Goal: Use online tool/utility

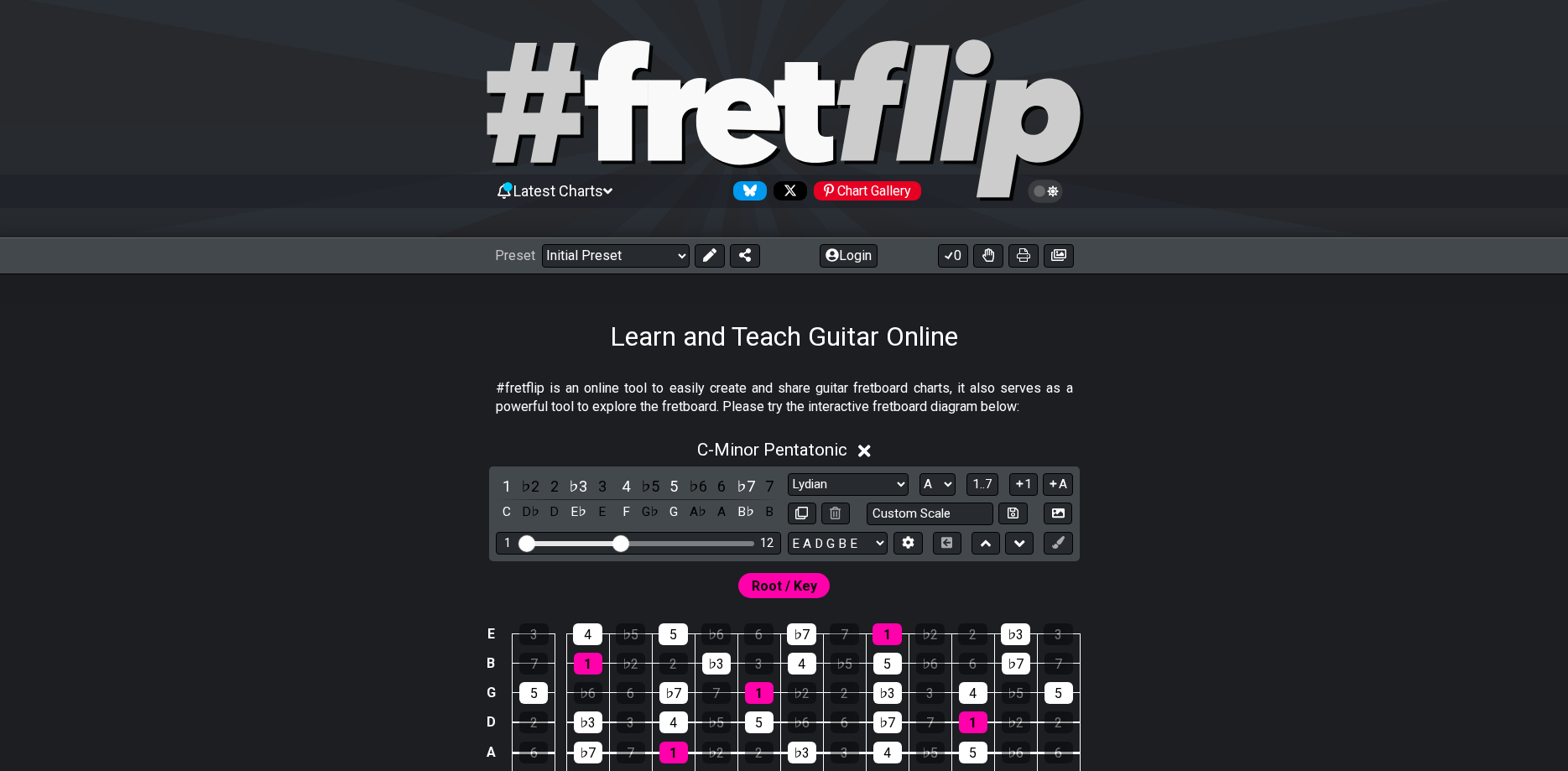
select select "Lydian"
select select "A"
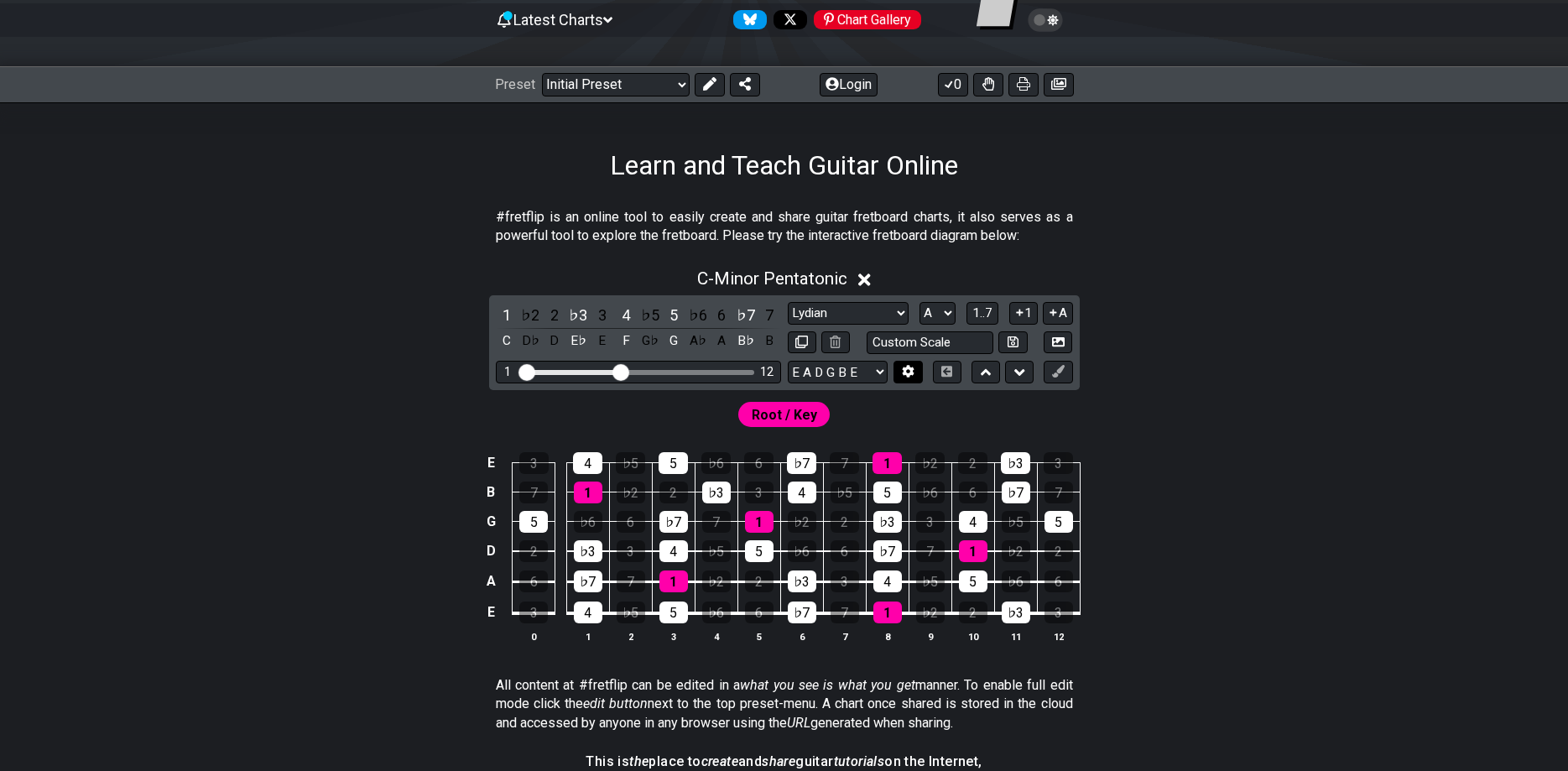
click at [909, 368] on icon at bounding box center [909, 371] width 12 height 13
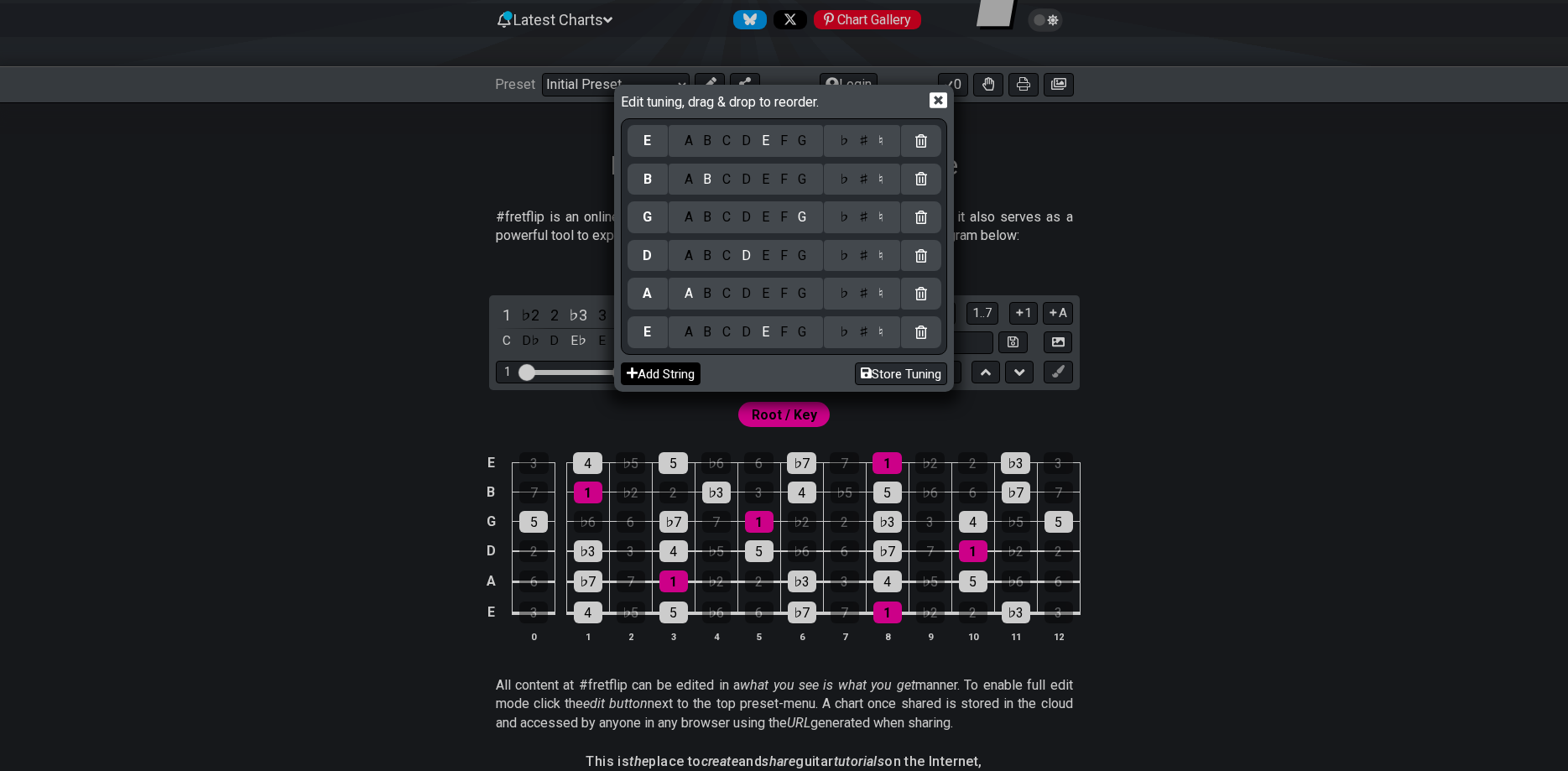
click at [681, 374] on button "Add String" at bounding box center [660, 373] width 80 height 22
select select "Minor Pentatonic"
select select "C"
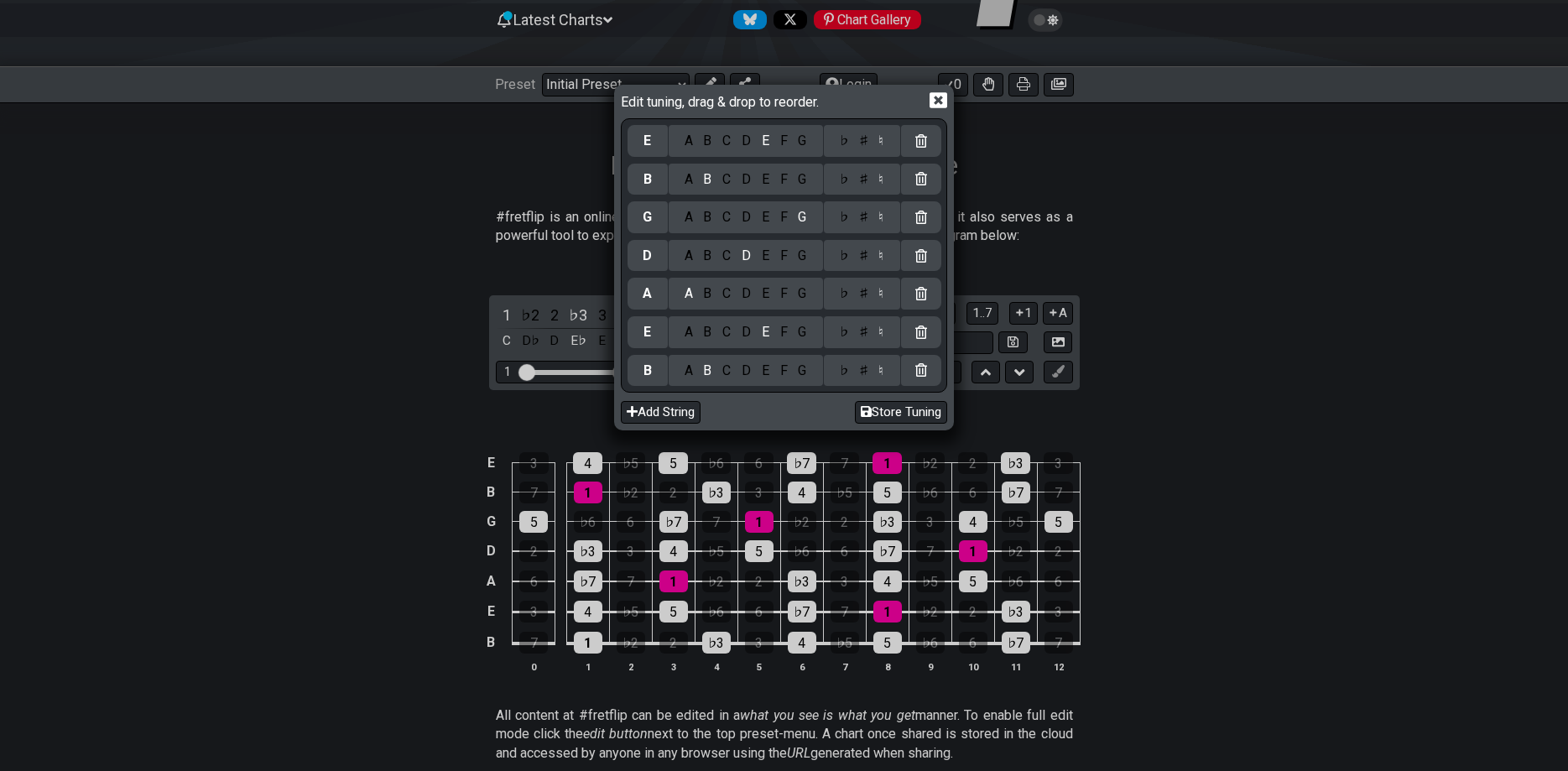
click at [688, 374] on div "A" at bounding box center [689, 370] width 19 height 18
click at [767, 253] on div "E" at bounding box center [765, 256] width 18 height 18
click at [689, 224] on div "A" at bounding box center [689, 217] width 19 height 18
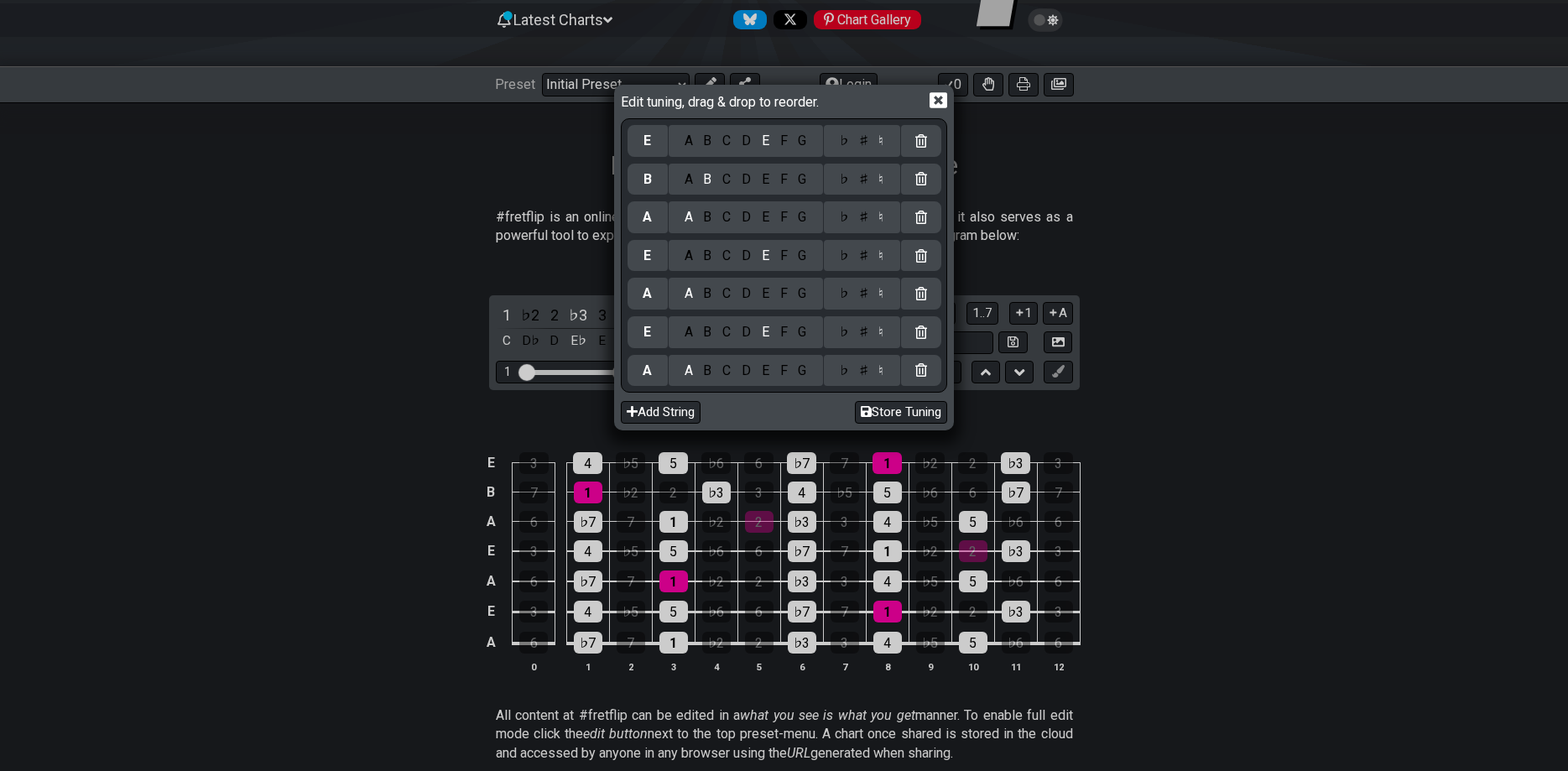
click at [762, 184] on div "E" at bounding box center [765, 179] width 18 height 18
click at [683, 144] on div "A" at bounding box center [689, 140] width 19 height 18
click at [941, 101] on icon at bounding box center [939, 101] width 18 height 16
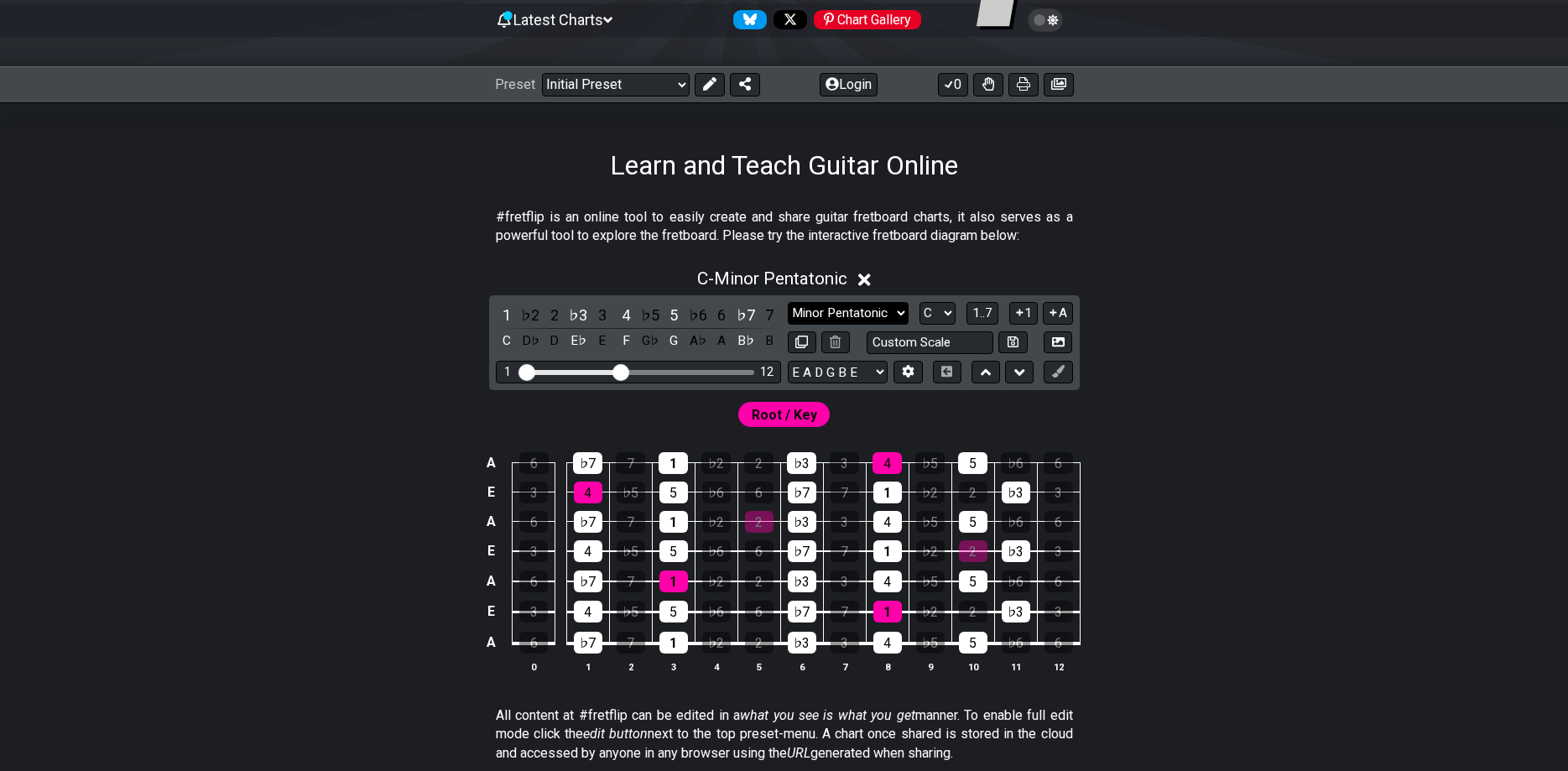
click at [788, 302] on select "Minor Pentatonic Click to edit Minor Pentatonic Major Pentatonic Minor Blues Ma…" at bounding box center [848, 313] width 121 height 22
select select "Lydian"
click option "Lydian" at bounding box center [0, 0] width 0 height 0
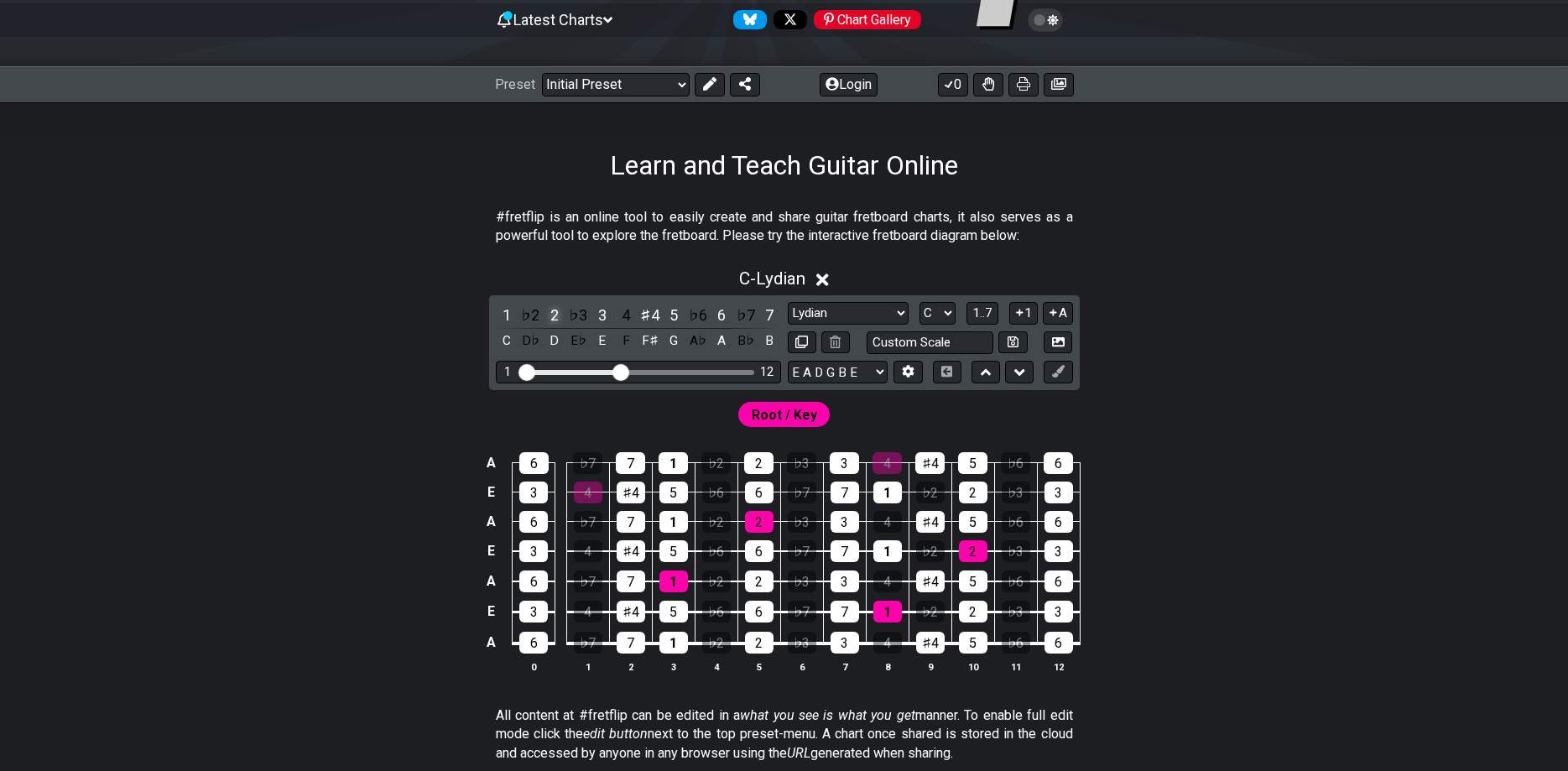
click at [553, 311] on div "2" at bounding box center [554, 314] width 21 height 22
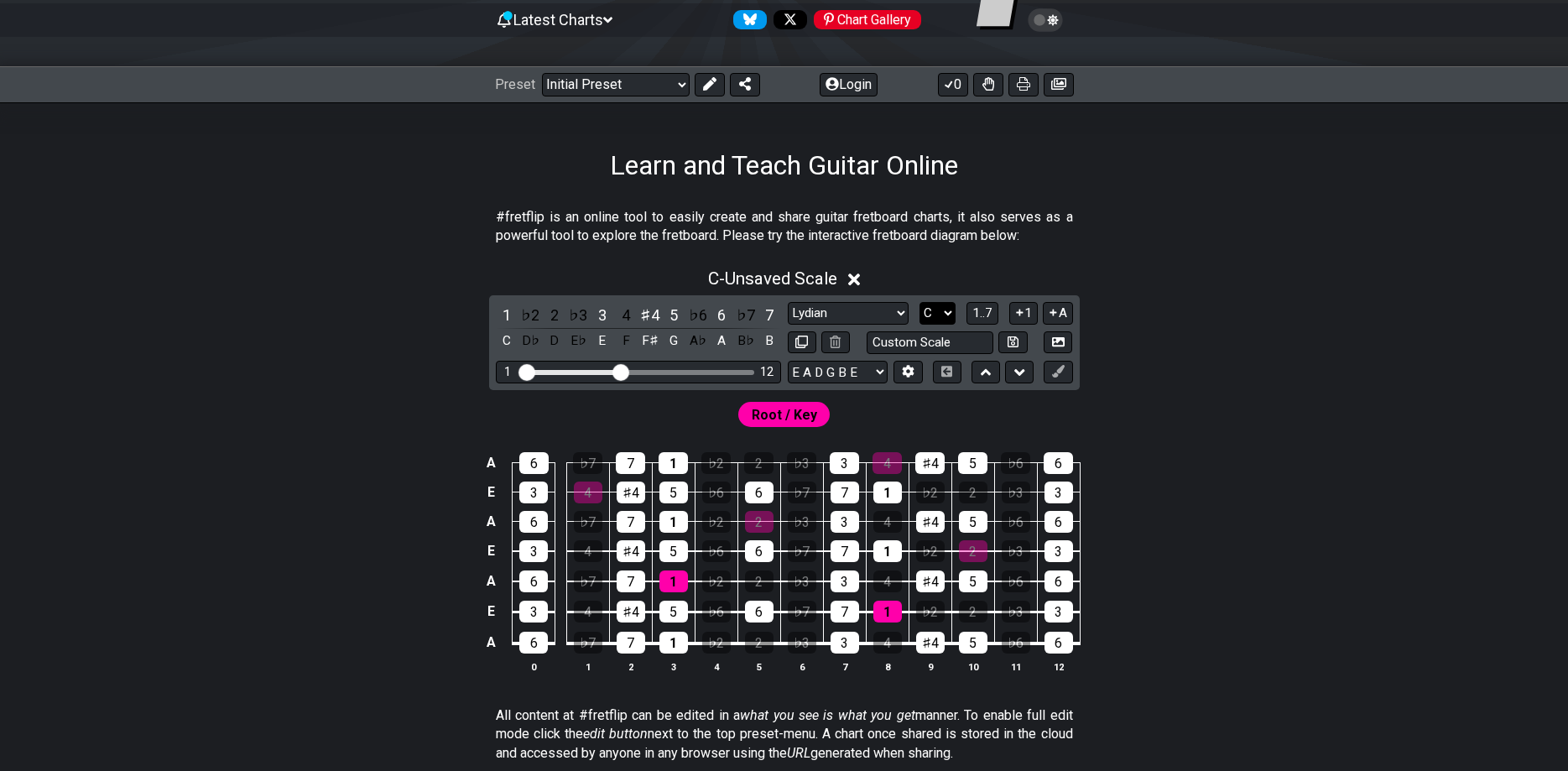
click at [920, 302] on select "A♭ A A♯ B♭ B C C♯ D♭ D D♯ E♭ E F F♯ G♭ G G♯" at bounding box center [938, 313] width 36 height 22
select select "A"
click option "A" at bounding box center [0, 0] width 0 height 0
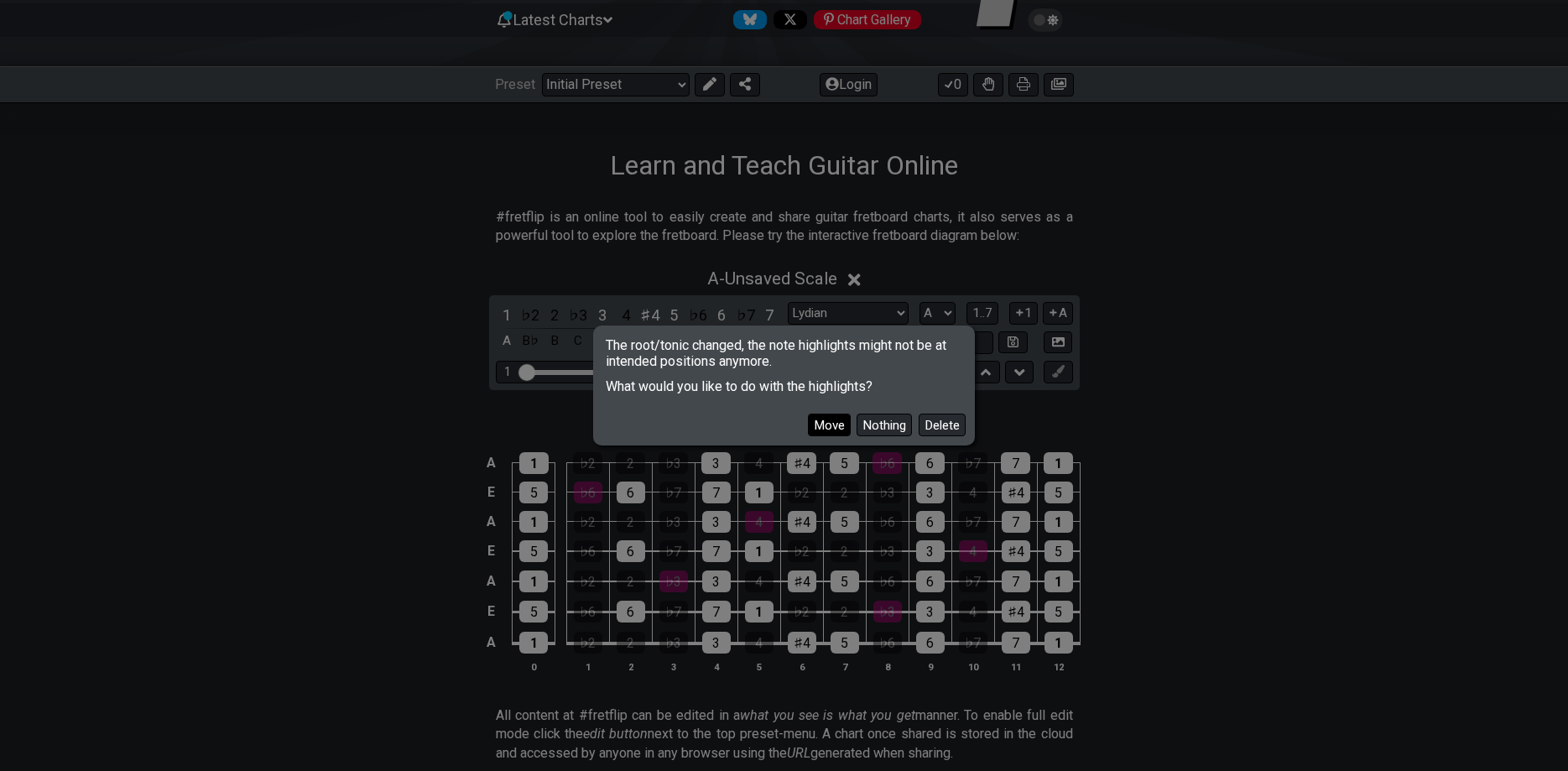
click at [839, 420] on button "Move" at bounding box center [830, 424] width 43 height 22
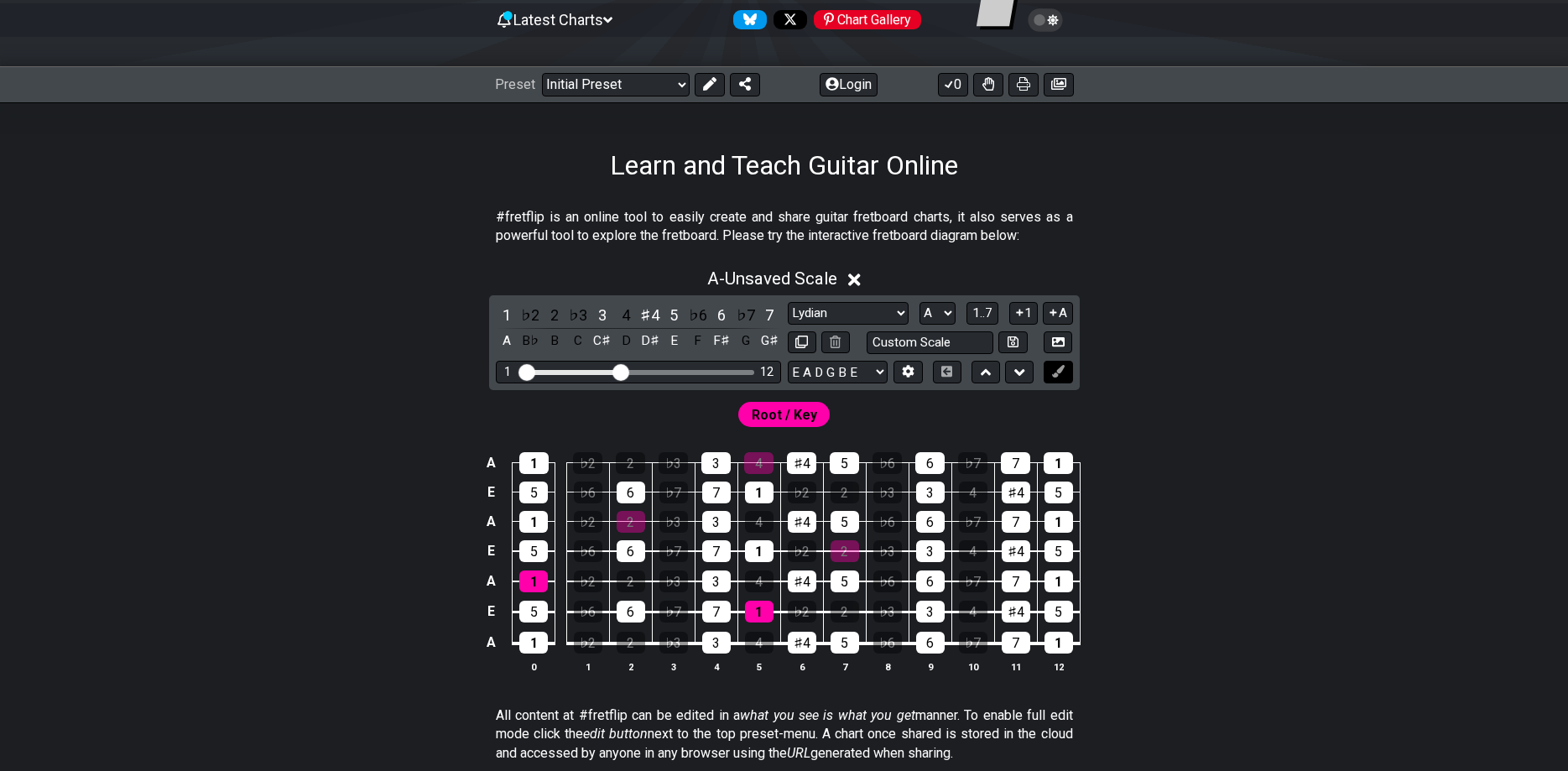
click at [1053, 369] on icon at bounding box center [1058, 370] width 13 height 13
click at [1059, 368] on icon at bounding box center [1058, 370] width 13 height 13
click at [507, 337] on div "A" at bounding box center [507, 340] width 21 height 22
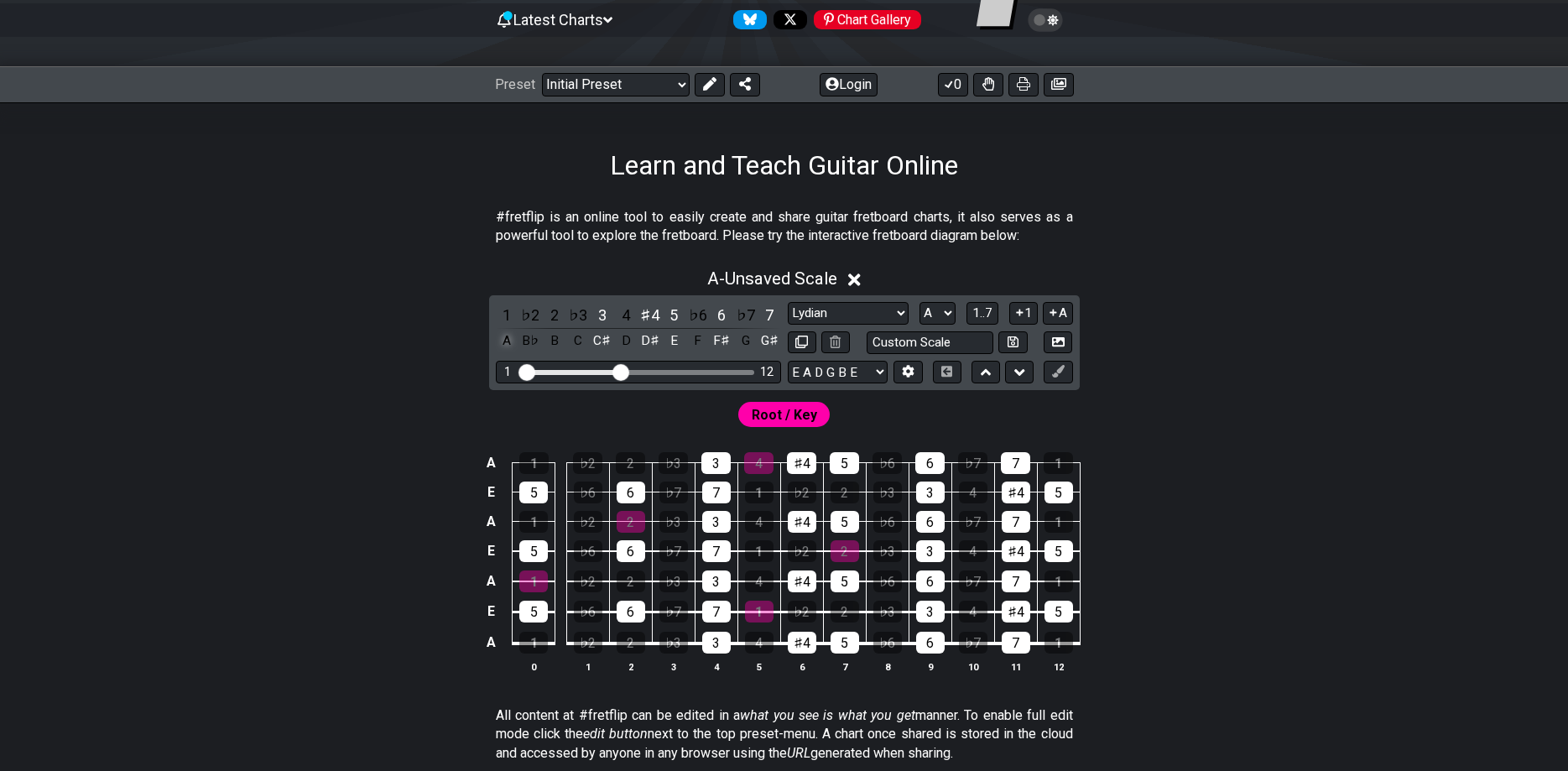
click at [507, 337] on div "A" at bounding box center [507, 340] width 21 height 22
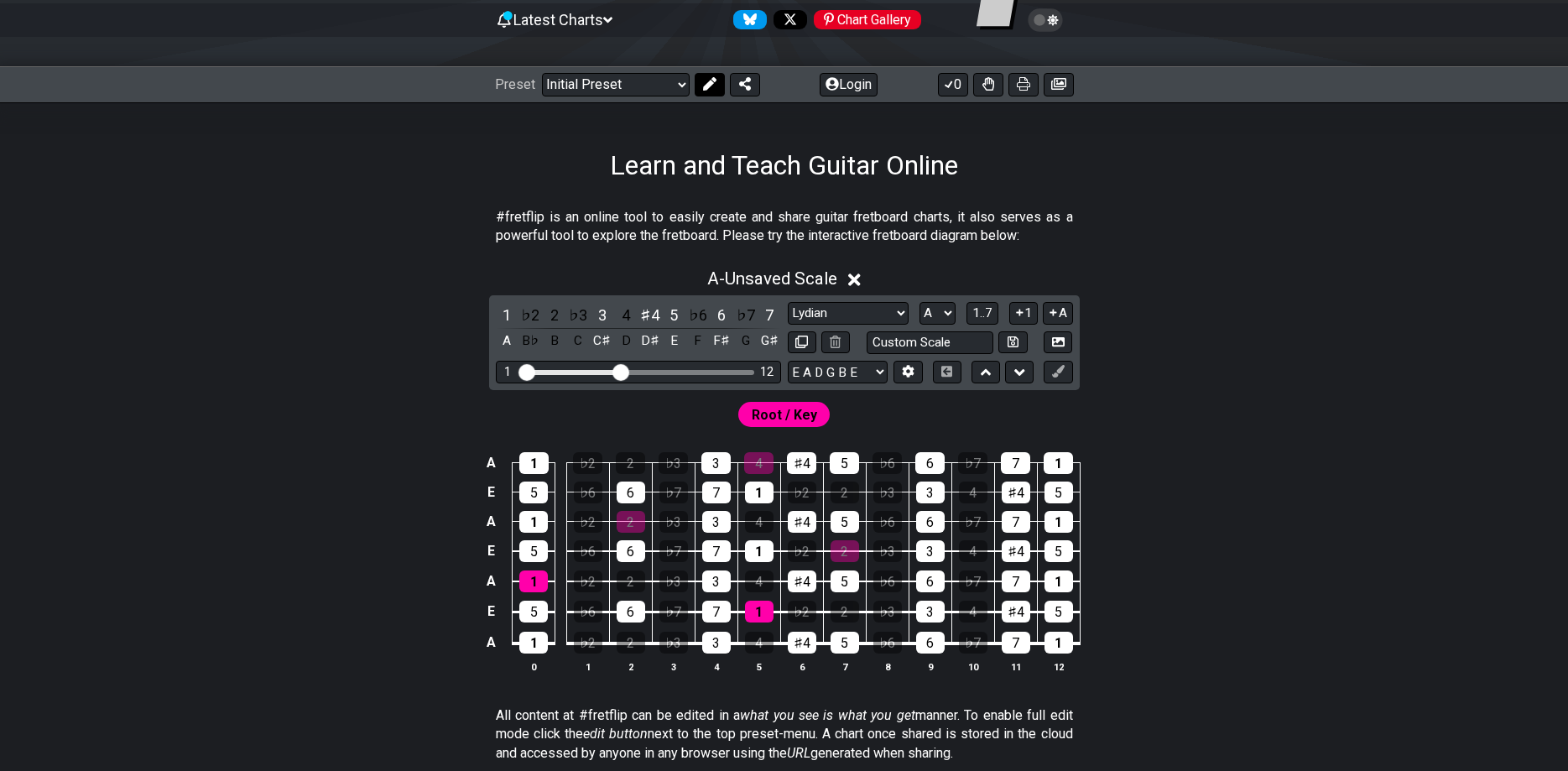
drag, startPoint x: 714, startPoint y: 84, endPoint x: 840, endPoint y: 172, distance: 153.7
click at [714, 86] on icon at bounding box center [710, 84] width 14 height 14
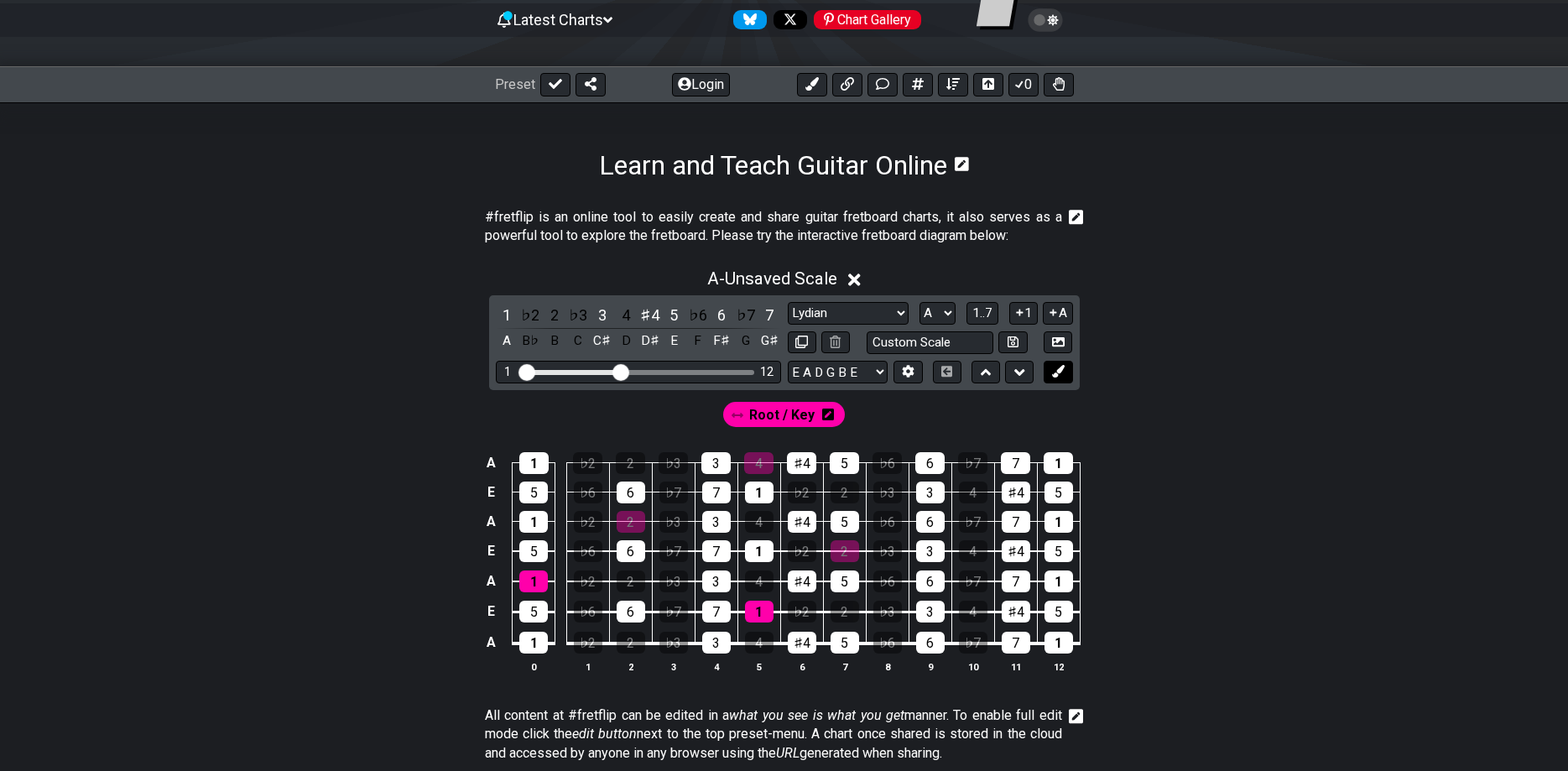
click at [1063, 369] on icon at bounding box center [1058, 370] width 13 height 13
click at [564, 86] on button at bounding box center [555, 85] width 30 height 23
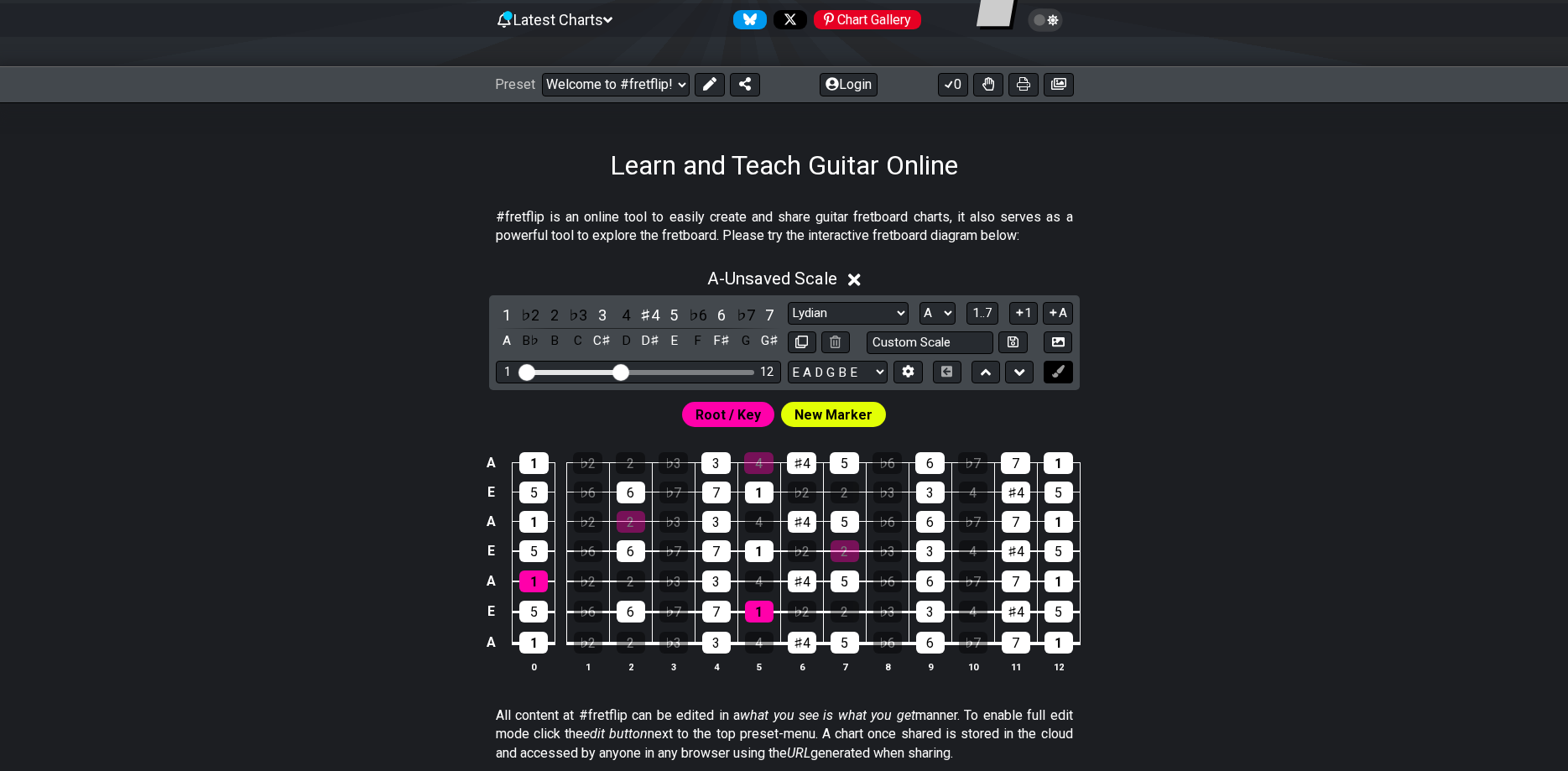
click at [1060, 374] on icon at bounding box center [1058, 370] width 13 height 13
click at [816, 422] on span "New Marker" at bounding box center [834, 414] width 78 height 24
click at [513, 312] on div "1" at bounding box center [507, 314] width 21 height 22
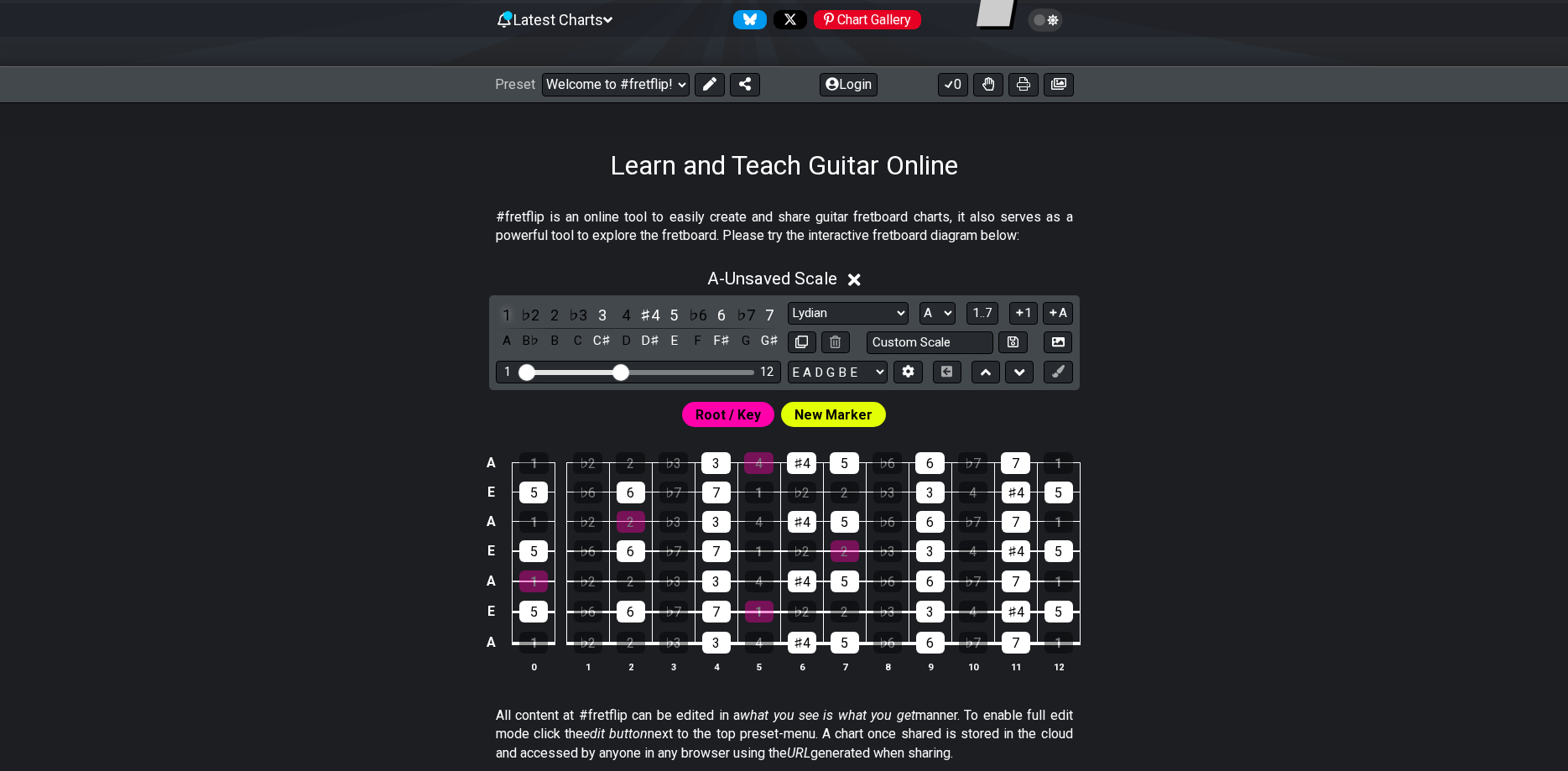
click at [507, 314] on div "1" at bounding box center [507, 314] width 21 height 22
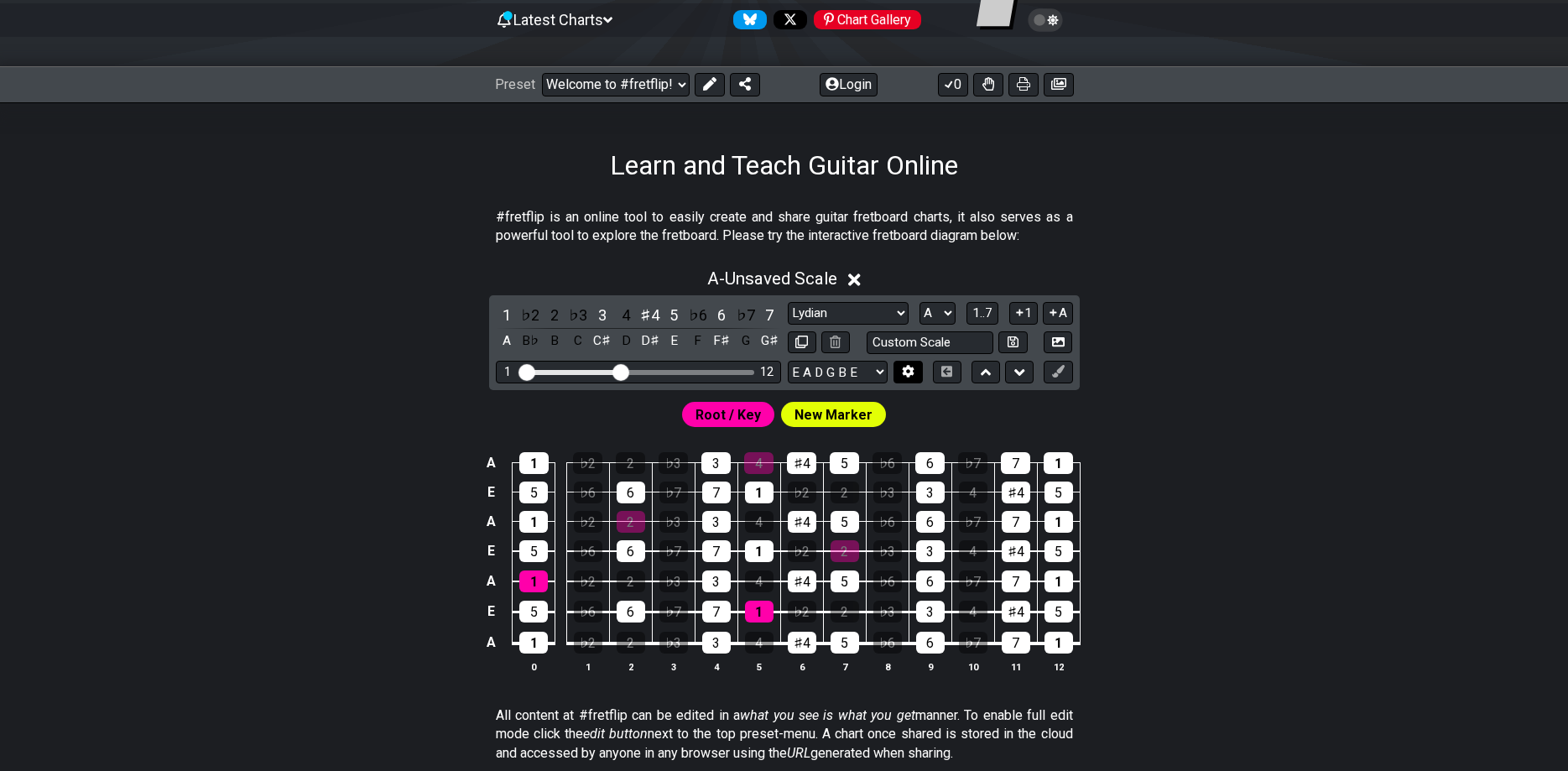
click at [903, 365] on button at bounding box center [908, 371] width 28 height 22
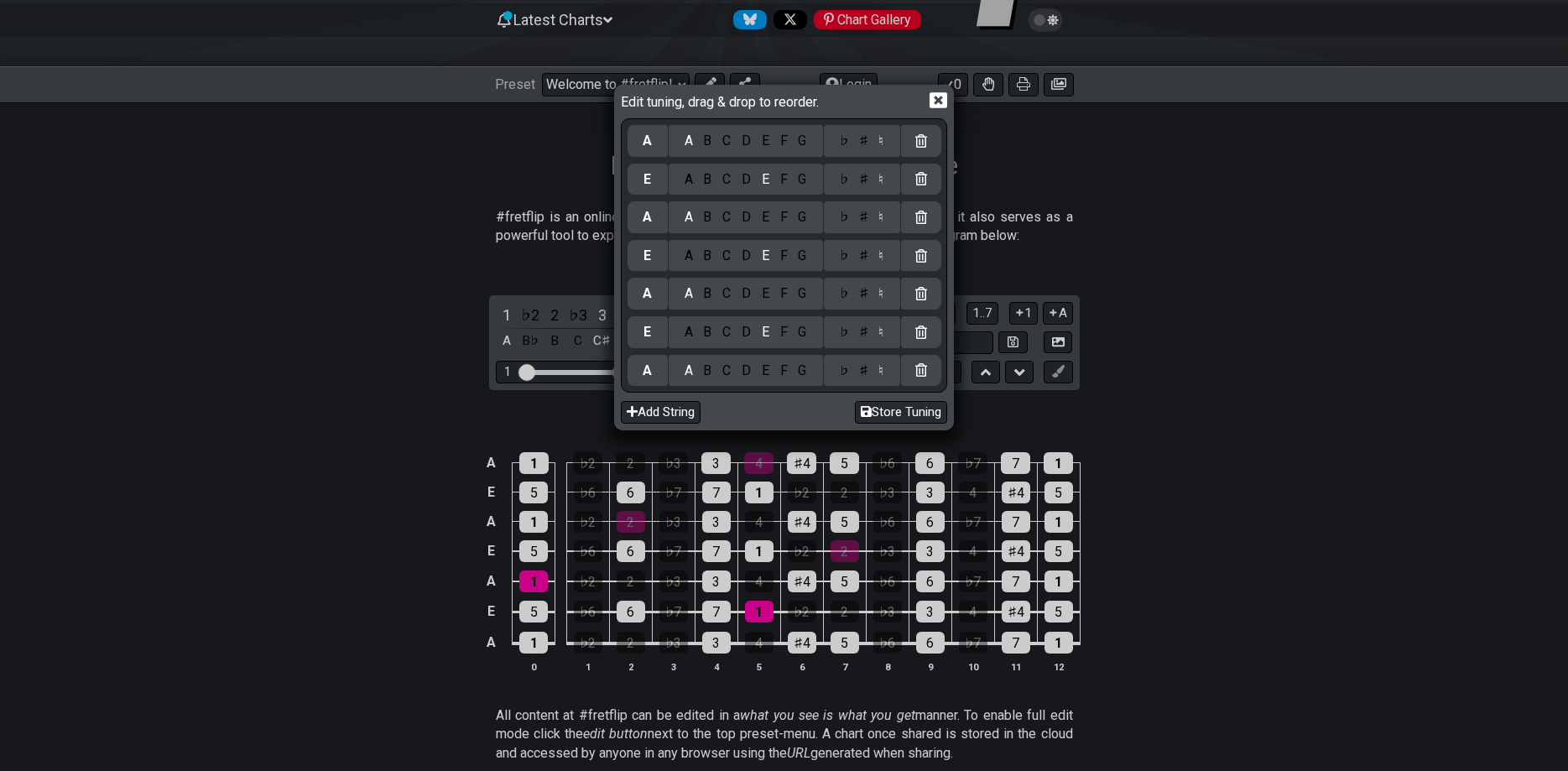
click at [768, 141] on div "E" at bounding box center [765, 140] width 18 height 18
click at [939, 97] on icon at bounding box center [939, 101] width 18 height 16
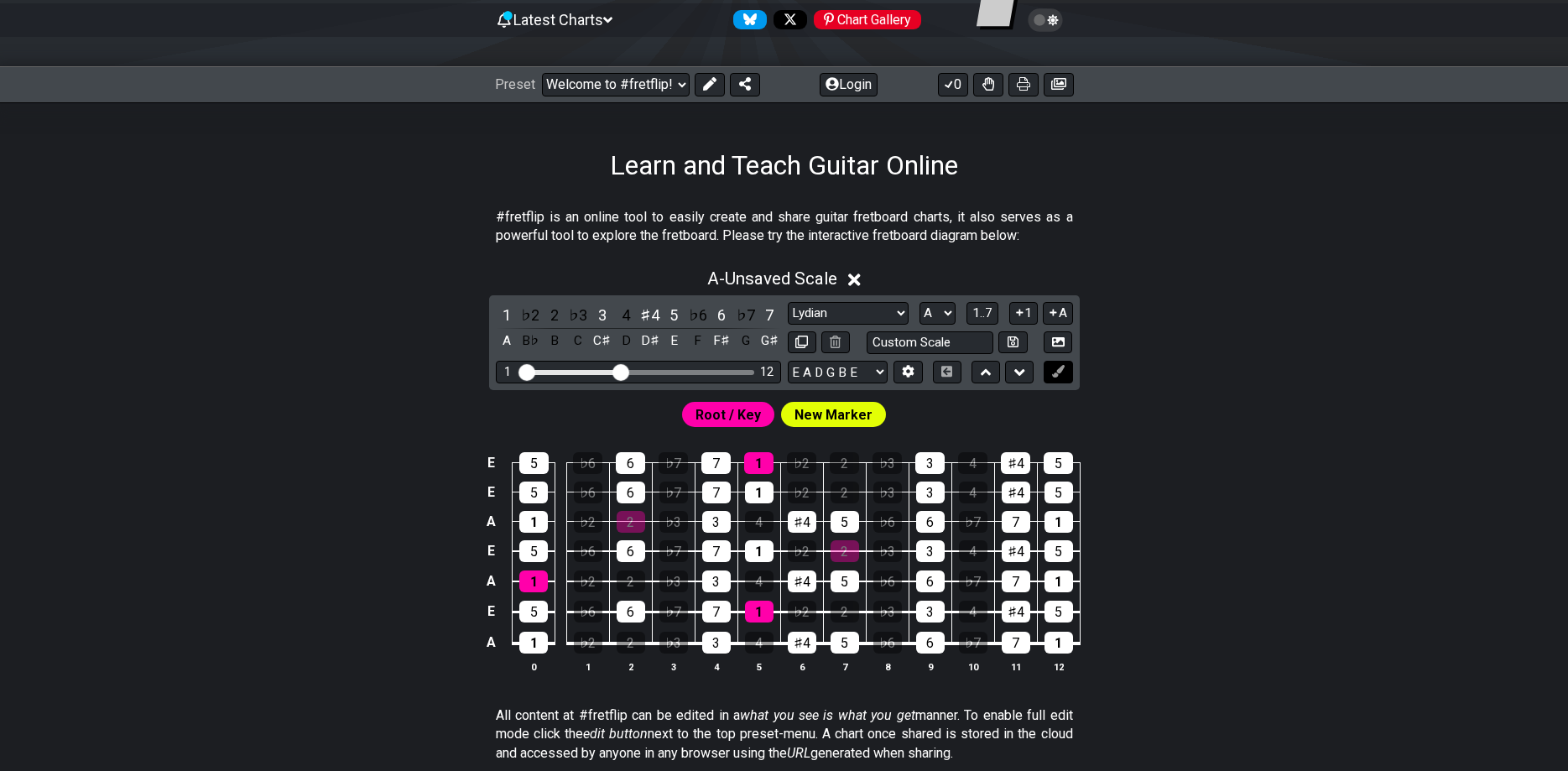
click at [1053, 363] on button at bounding box center [1057, 371] width 28 height 22
click at [1054, 368] on icon at bounding box center [1058, 370] width 13 height 13
drag, startPoint x: 618, startPoint y: 366, endPoint x: 726, endPoint y: 369, distance: 108.0
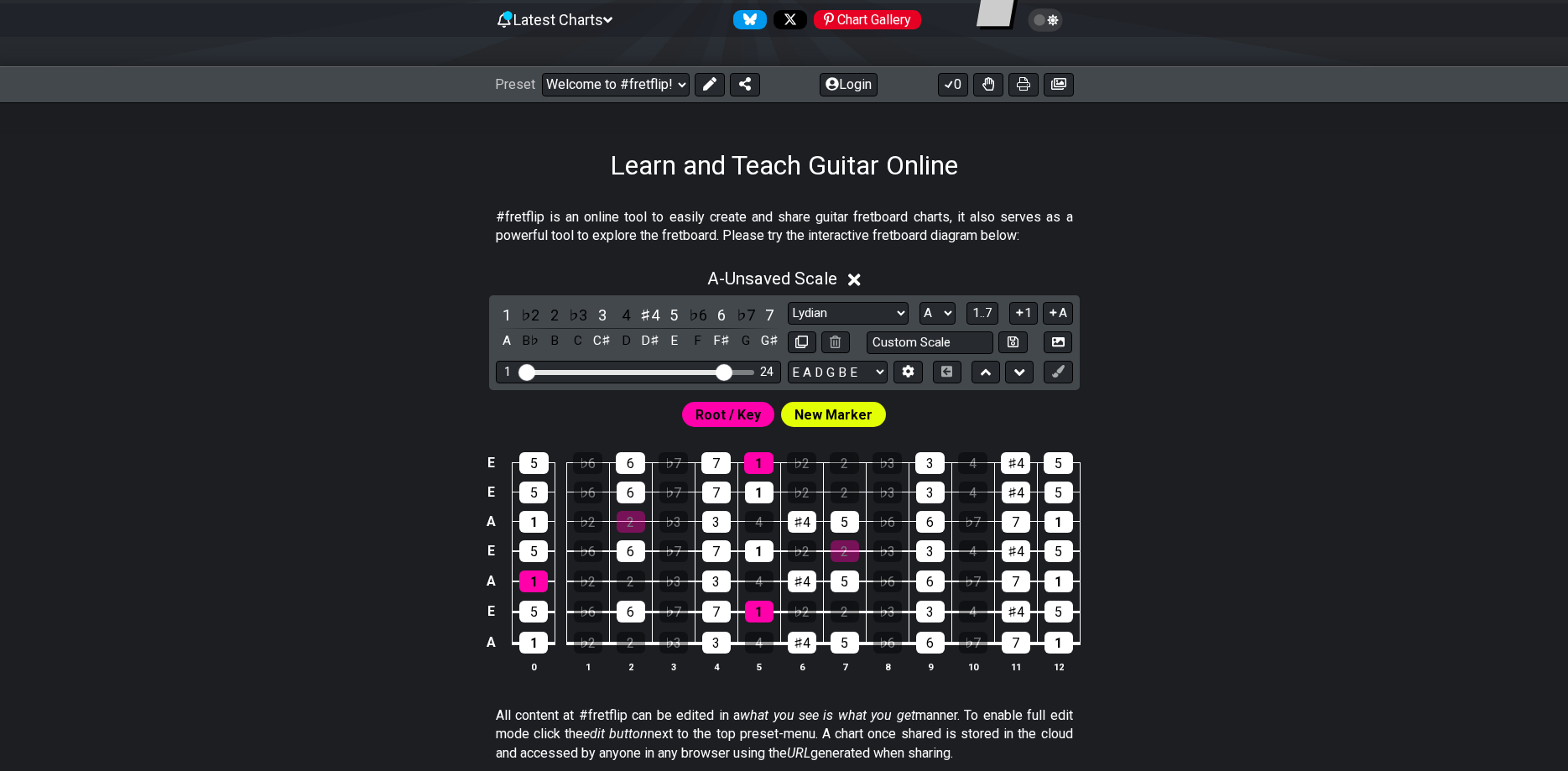
click at [726, 370] on input "Visible fret range" at bounding box center [638, 370] width 238 height 0
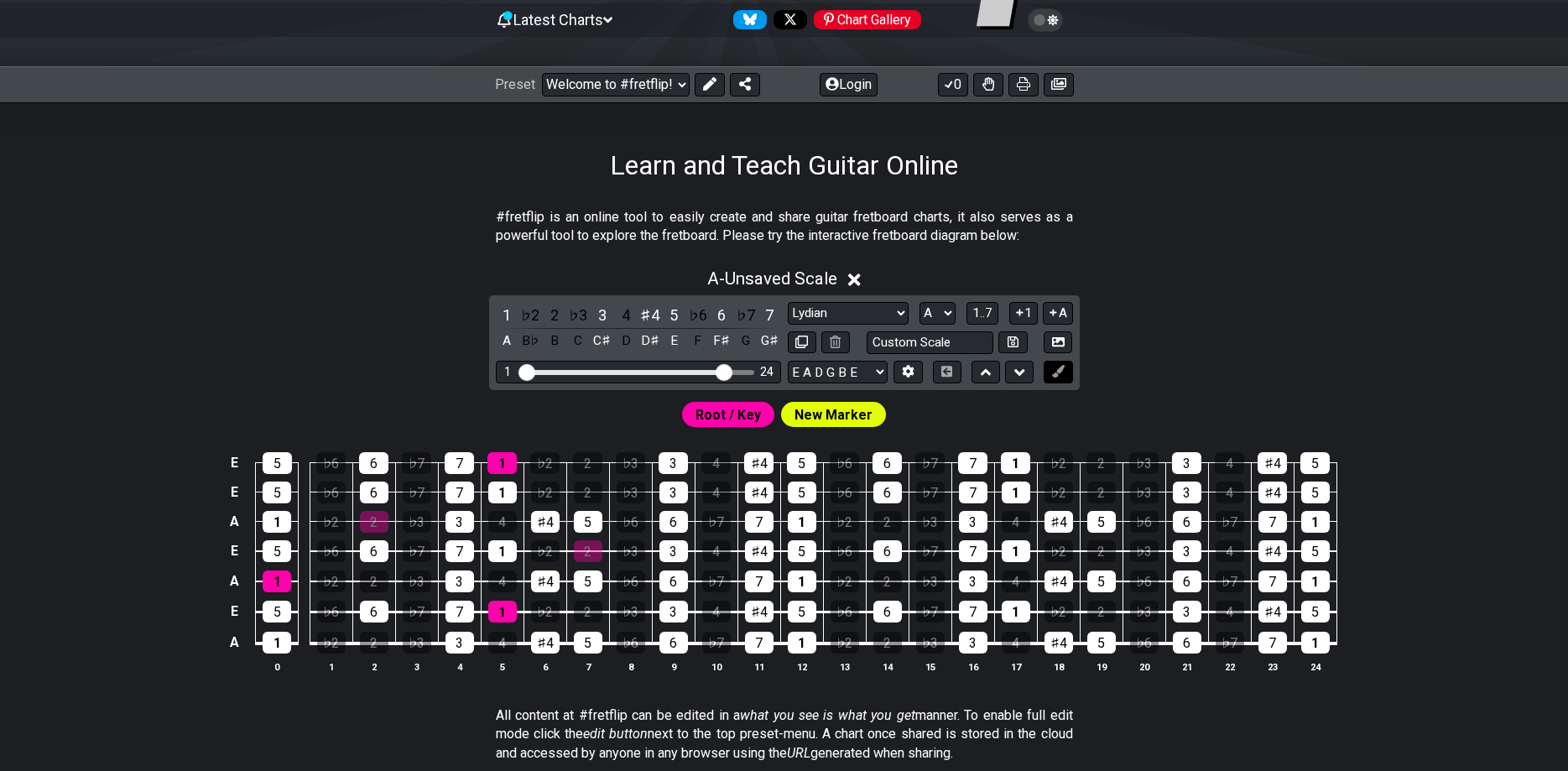
click at [1059, 370] on icon at bounding box center [1058, 370] width 13 height 13
click at [1061, 339] on icon at bounding box center [1058, 341] width 13 height 9
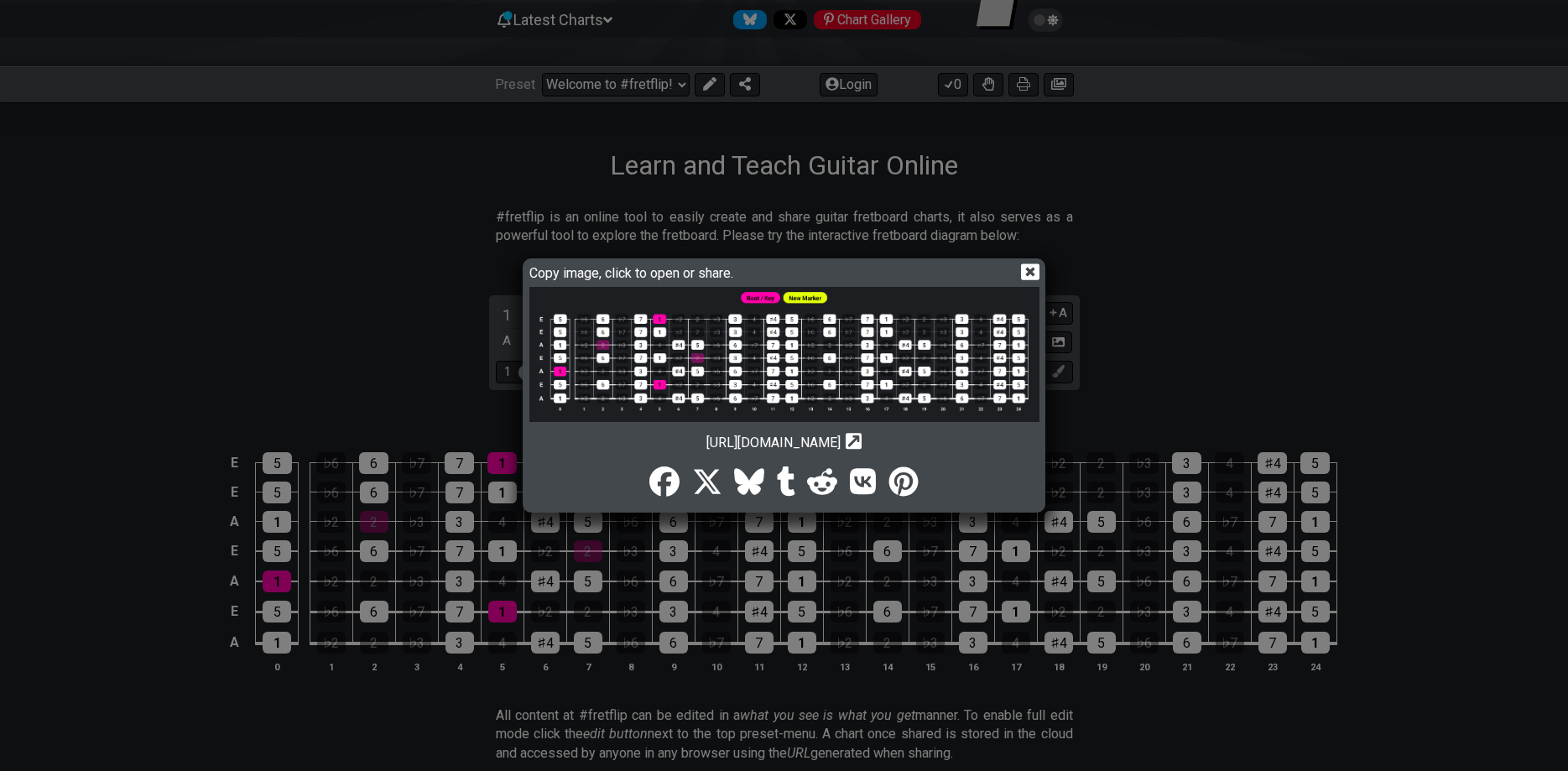
click at [862, 441] on icon at bounding box center [854, 441] width 16 height 16
click at [840, 438] on span "[URL][DOMAIN_NAME]" at bounding box center [773, 442] width 134 height 16
click at [990, 362] on img at bounding box center [784, 354] width 511 height 135
click at [1027, 267] on icon at bounding box center [1030, 271] width 18 height 18
